Goal: Task Accomplishment & Management: Manage account settings

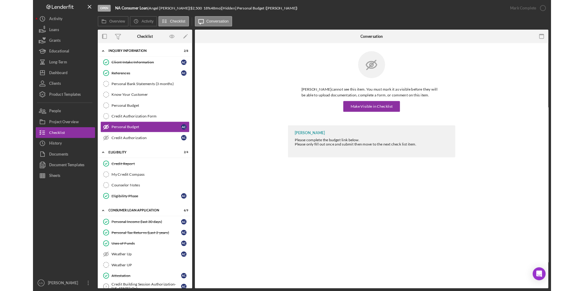
scroll to position [245, 0]
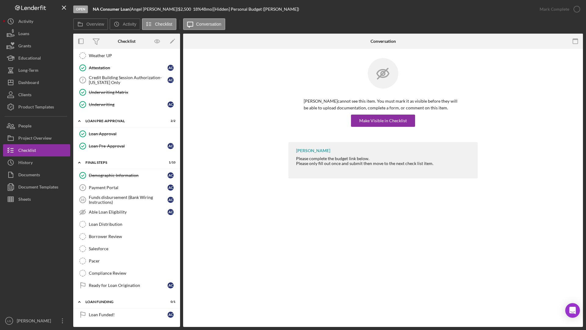
click at [359, 21] on div "Overview Icon/History Activity Checklist Icon/Message Conversation" at bounding box center [328, 24] width 510 height 12
click at [359, 6] on div "Open NA Consumer Loan | [PERSON_NAME] | $2,500 $2,500 18 % 48 mo | [Hidden] Per…" at bounding box center [303, 9] width 460 height 18
click at [64, 5] on icon "Icon/Menu Close" at bounding box center [64, 8] width 14 height 14
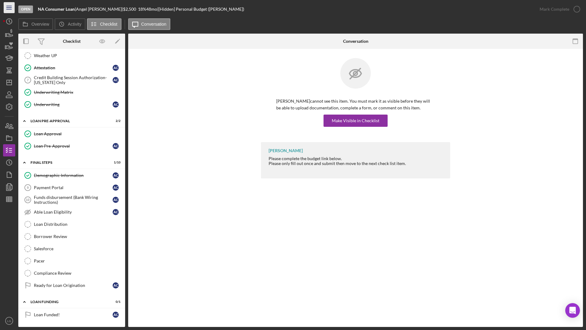
click at [10, 8] on icon "Icon/Menu" at bounding box center [9, 8] width 14 height 14
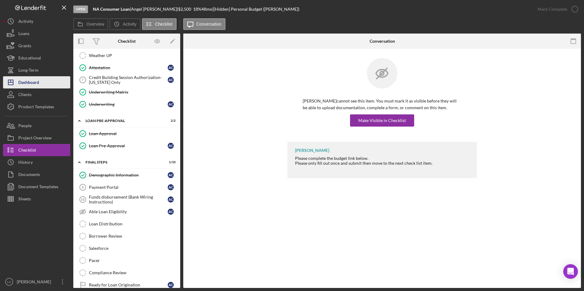
drag, startPoint x: 28, startPoint y: 82, endPoint x: 57, endPoint y: 78, distance: 29.6
click at [28, 82] on div "Dashboard" at bounding box center [28, 83] width 21 height 14
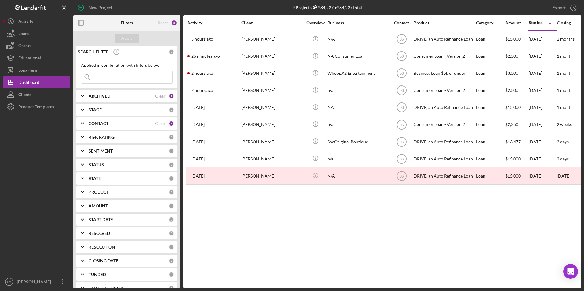
click at [222, 85] on div "2 hours ago [PERSON_NAME]" at bounding box center [213, 90] width 53 height 16
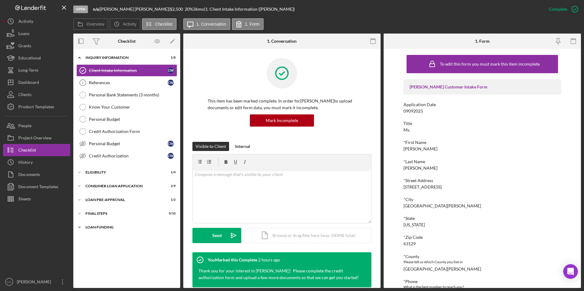
drag, startPoint x: 95, startPoint y: 225, endPoint x: 94, endPoint y: 216, distance: 9.2
click at [95, 223] on div "Icon/Expander Loan Funding 0 / 1" at bounding box center [126, 227] width 107 height 12
drag, startPoint x: 94, startPoint y: 212, endPoint x: 94, endPoint y: 205, distance: 7.3
click at [94, 211] on div "Icon/Expander FINAL STEPS 0 / 10" at bounding box center [126, 214] width 107 height 12
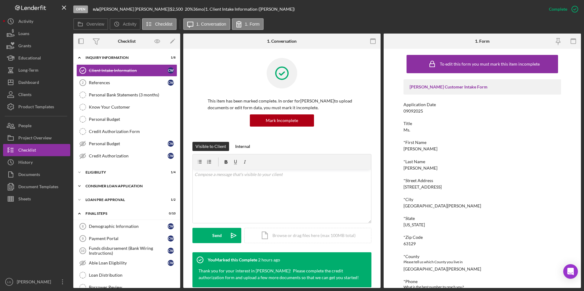
drag, startPoint x: 94, startPoint y: 201, endPoint x: 94, endPoint y: 191, distance: 11.0
click at [94, 201] on div "Loan Pre-Approval" at bounding box center [122, 200] width 75 height 4
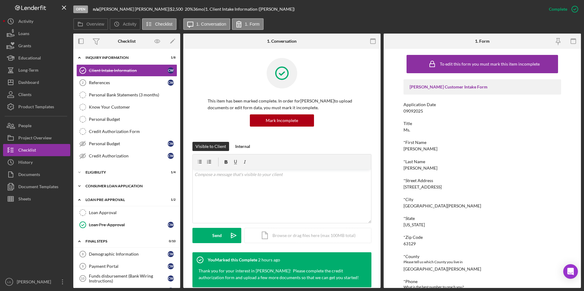
drag, startPoint x: 94, startPoint y: 186, endPoint x: 94, endPoint y: 182, distance: 4.0
click at [94, 184] on div "Icon/Expander Consumer Loan Application 2 / 9" at bounding box center [126, 186] width 107 height 12
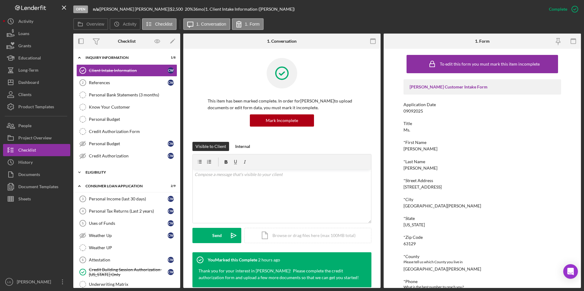
click at [94, 174] on div "Eligibility" at bounding box center [128, 173] width 87 height 4
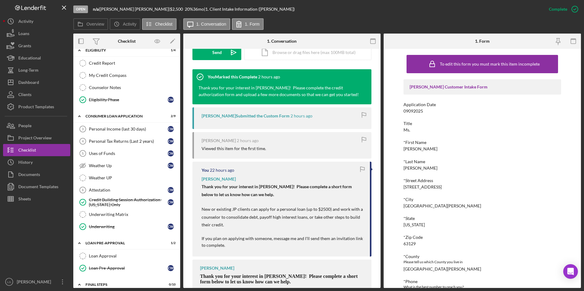
scroll to position [236, 0]
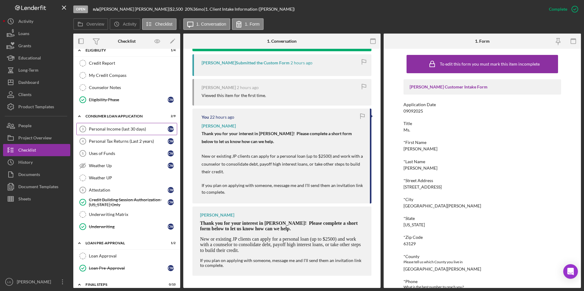
drag, startPoint x: 139, startPoint y: 125, endPoint x: 146, endPoint y: 125, distance: 7.0
click at [140, 126] on link "Personal Income (last 30 days) 3 Personal Income (last 30 days) C W" at bounding box center [126, 129] width 101 height 12
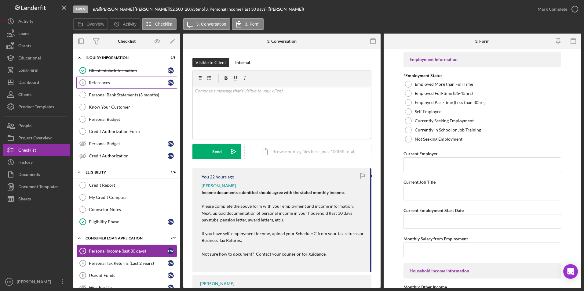
click at [128, 80] on div "References" at bounding box center [128, 82] width 79 height 5
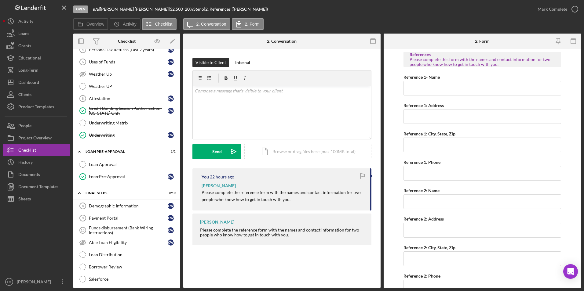
scroll to position [283, 0]
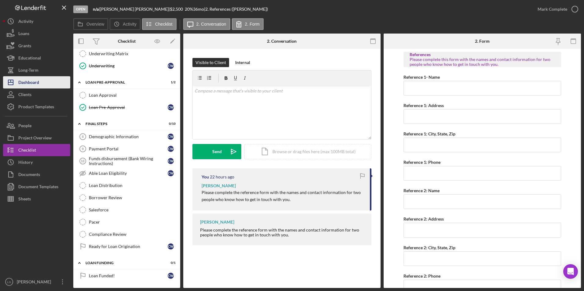
click at [20, 79] on div "Dashboard" at bounding box center [28, 83] width 21 height 14
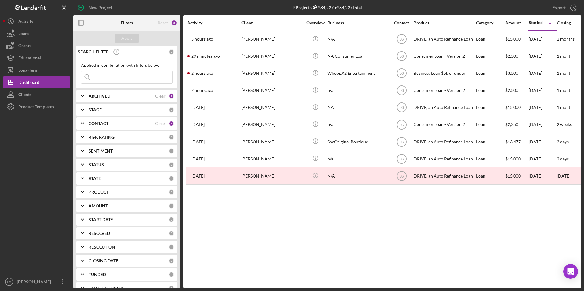
drag, startPoint x: 135, startPoint y: 81, endPoint x: 170, endPoint y: 7, distance: 81.9
click at [170, 7] on div "New Project" at bounding box center [157, 7] width 169 height 15
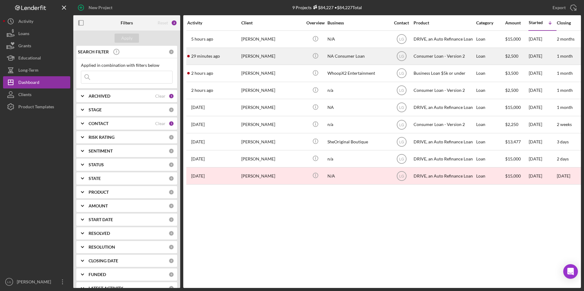
click at [220, 52] on div "29 minutes ago [PERSON_NAME]" at bounding box center [213, 56] width 53 height 16
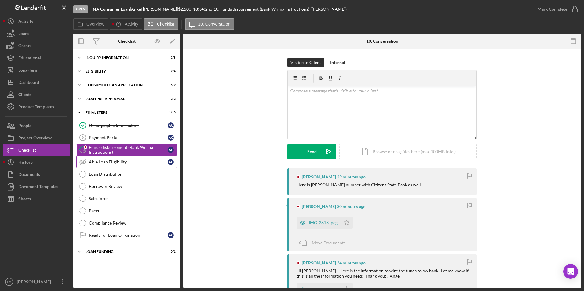
click at [101, 161] on div "Able Loan Eligibility" at bounding box center [128, 162] width 79 height 5
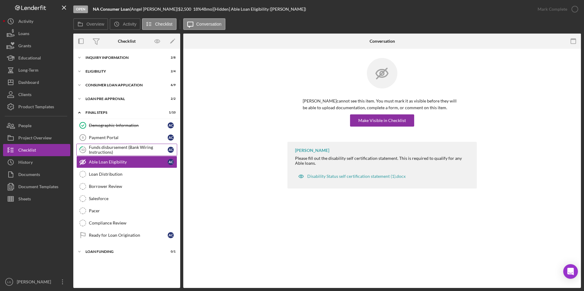
click at [118, 146] on div "Funds disbursement (Bank Wiring Instructions)" at bounding box center [128, 150] width 79 height 10
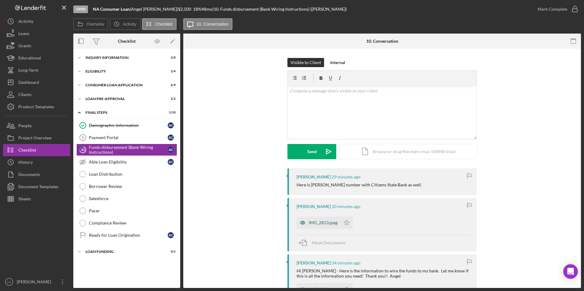
click at [332, 224] on div "IMG_2813.jpeg" at bounding box center [323, 222] width 29 height 5
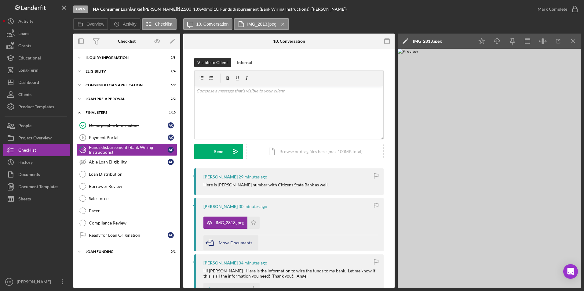
scroll to position [61, 0]
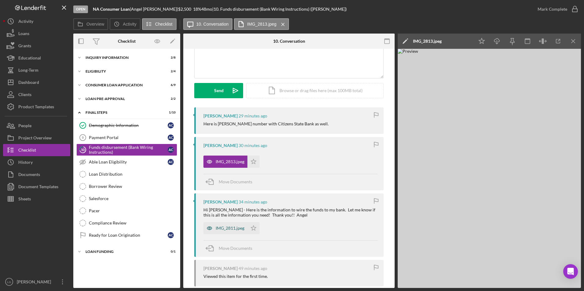
click at [226, 228] on div "IMG_2811.jpeg" at bounding box center [230, 228] width 29 height 5
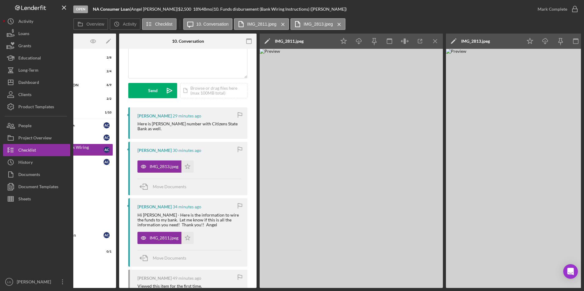
scroll to position [0, 0]
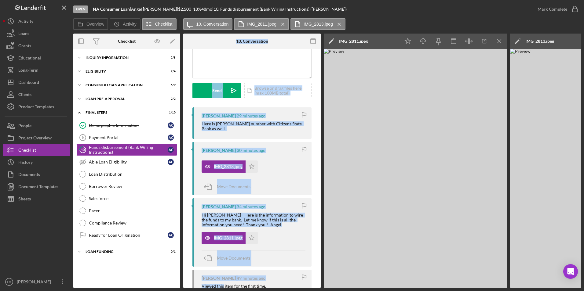
drag, startPoint x: 223, startPoint y: 289, endPoint x: 175, endPoint y: 289, distance: 47.3
click at [175, 289] on div "Open NA Consumer Loan | [PERSON_NAME] | $2,500 $2,500 18 % 48 mo | 10. Funds di…" at bounding box center [292, 145] width 584 height 291
click at [361, 64] on img at bounding box center [415, 168] width 183 height 239
click at [363, 87] on img at bounding box center [415, 168] width 183 height 239
click at [274, 74] on div "v Color teal Color pink Remove color Add row above Add row below Add column bef…" at bounding box center [252, 51] width 118 height 53
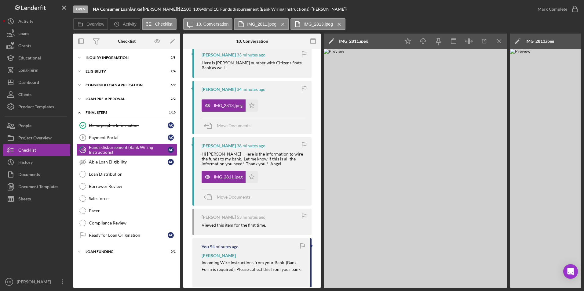
scroll to position [31, 0]
